Goal: Task Accomplishment & Management: Manage account settings

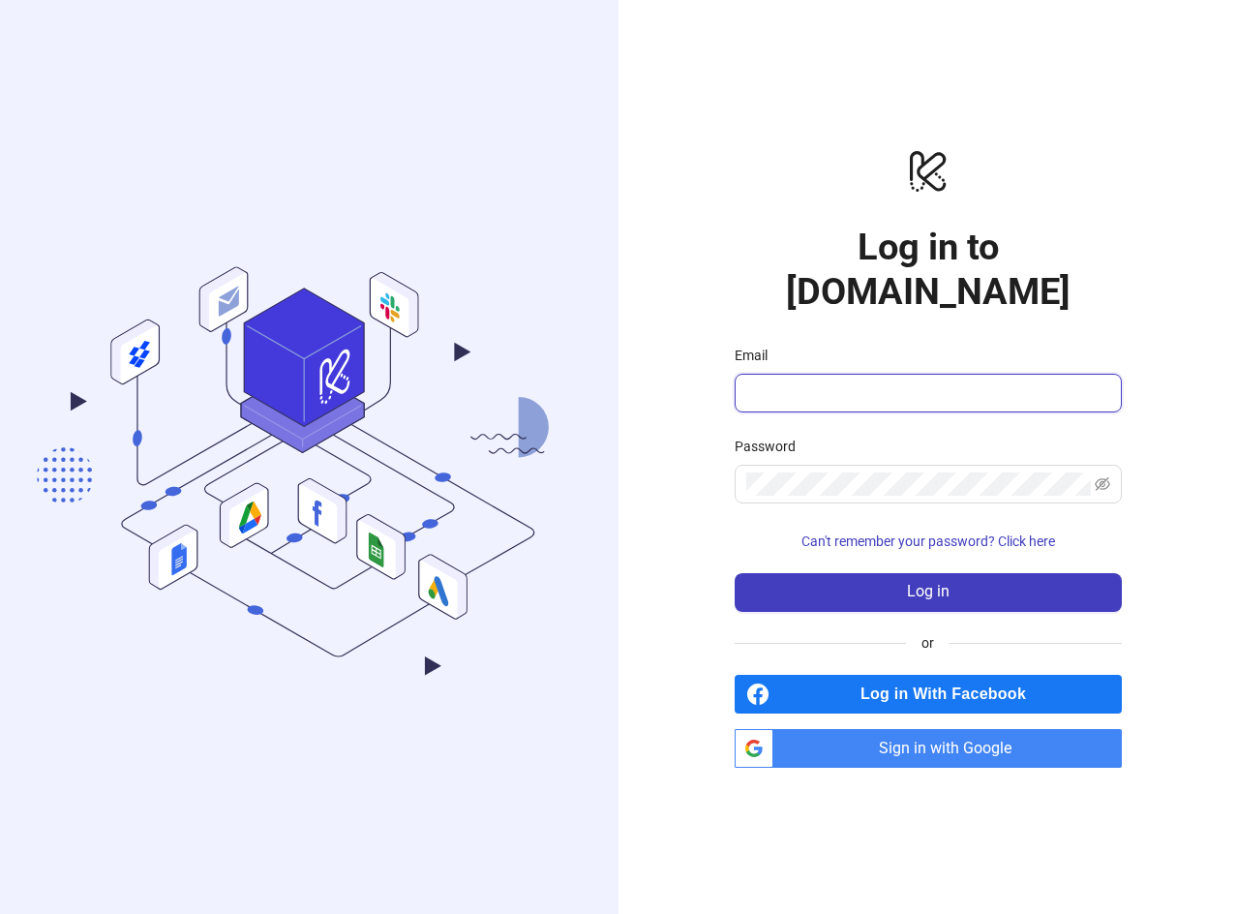
click at [938, 381] on input "Email" at bounding box center [926, 392] width 360 height 23
type input "**********"
click at [989, 729] on span "Sign in with Google" at bounding box center [951, 748] width 341 height 39
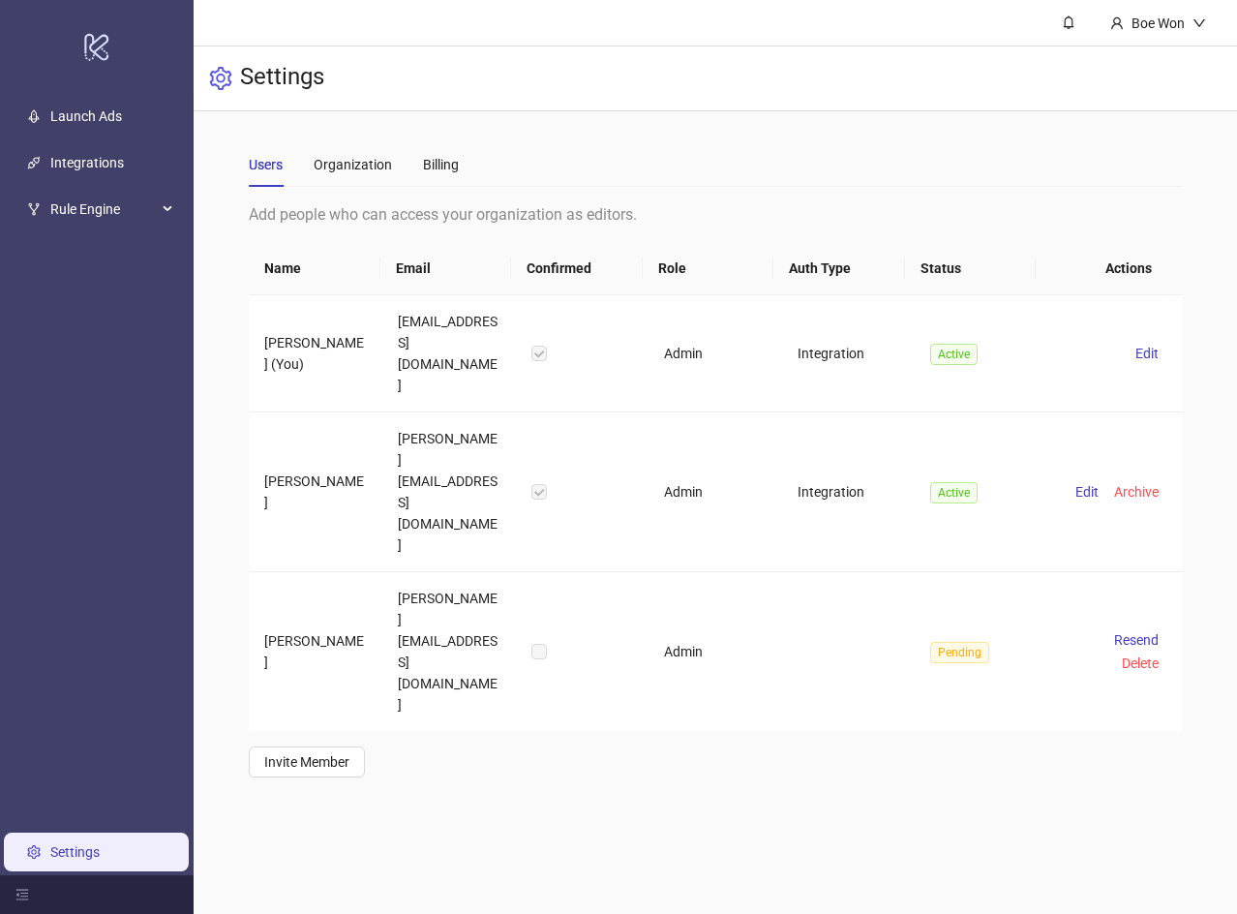
click at [68, 851] on link "Settings" at bounding box center [74, 851] width 49 height 15
click at [362, 166] on div "Organization" at bounding box center [353, 164] width 78 height 21
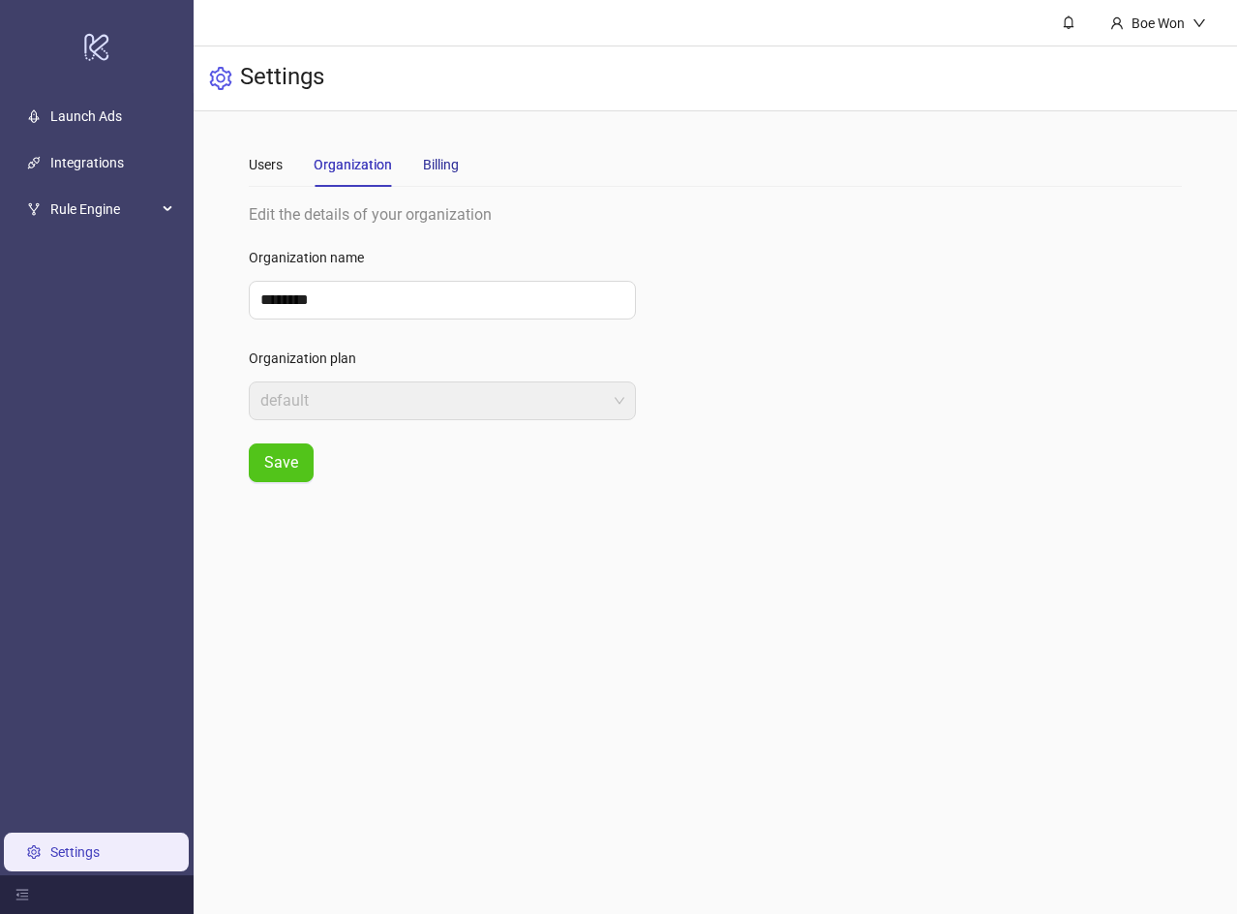
click at [424, 158] on div "Billing" at bounding box center [441, 164] width 36 height 21
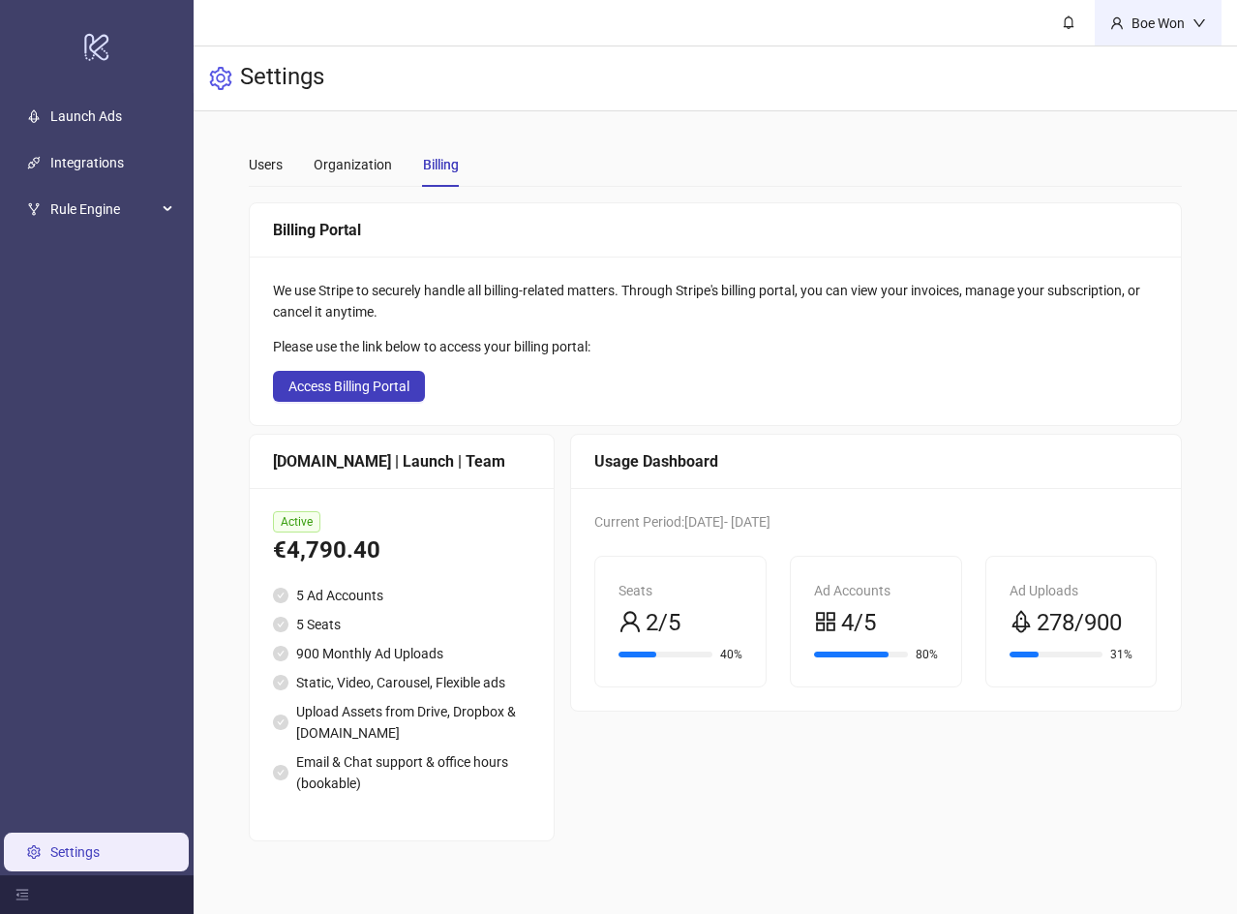
click at [1141, 30] on div "Boe Won" at bounding box center [1158, 23] width 69 height 21
click at [356, 381] on span "Access Billing Portal" at bounding box center [348, 385] width 121 height 15
